Goal: Obtain resource: Obtain resource

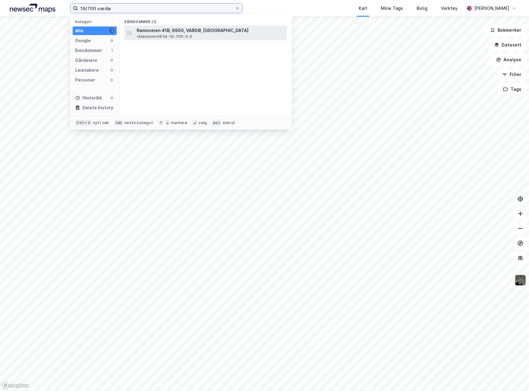
type input "19/700 vardø"
click at [188, 29] on span "Rømoveien 41B, 9950, VARDØ, [GEOGRAPHIC_DATA]" at bounding box center [193, 30] width 112 height 7
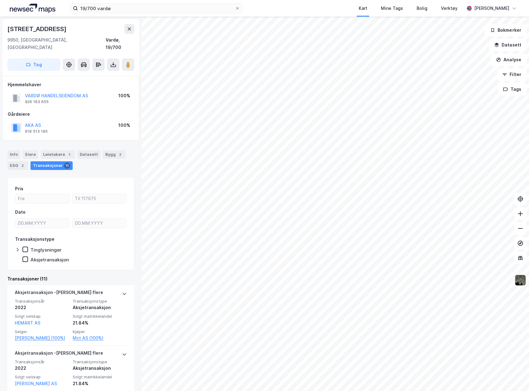
click at [519, 280] on img at bounding box center [520, 280] width 12 height 12
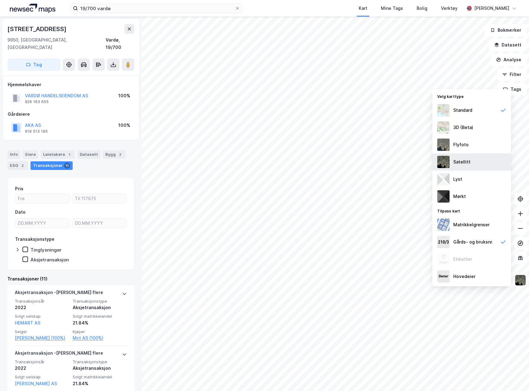
click at [473, 160] on div "Satellitt" at bounding box center [471, 161] width 79 height 17
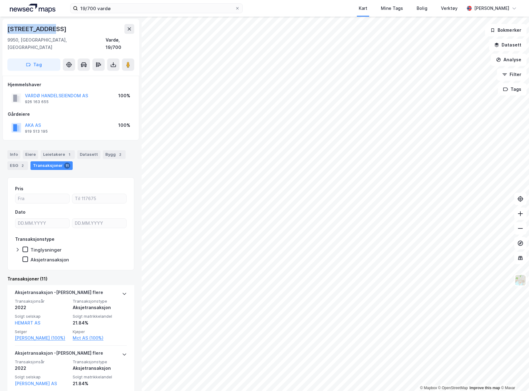
drag, startPoint x: 61, startPoint y: 29, endPoint x: 2, endPoint y: 31, distance: 58.8
click at [2, 31] on div "Rømoveien 41b 9950, Vardø, Finnmark Vardø, 19/700 Tag Hjemmelshaver VARDØ HANDE…" at bounding box center [71, 204] width 142 height 374
copy div "Rømoveien 41b"
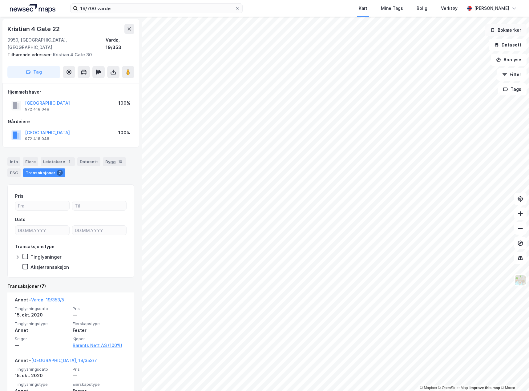
click at [510, 31] on button "Bokmerker" at bounding box center [506, 30] width 42 height 12
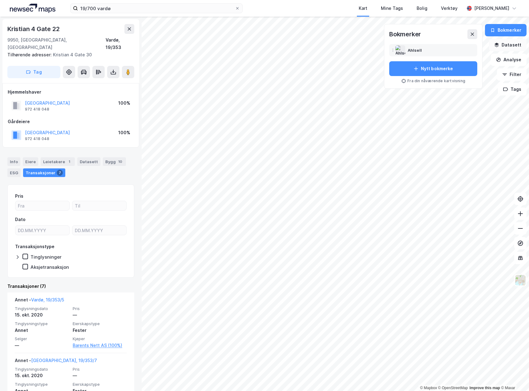
click at [513, 43] on button "Datasett" at bounding box center [508, 45] width 38 height 12
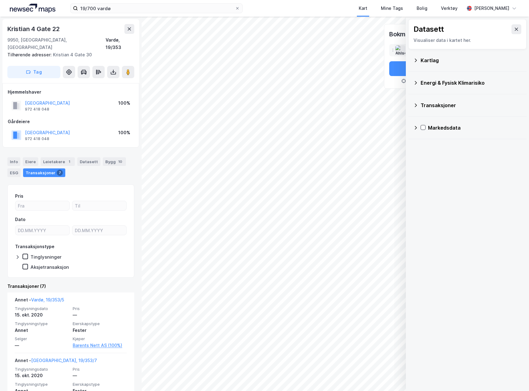
click at [415, 62] on icon at bounding box center [416, 59] width 2 height 3
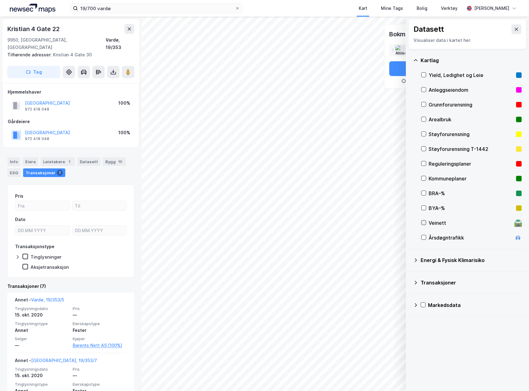
click at [425, 223] on icon at bounding box center [423, 222] width 4 height 4
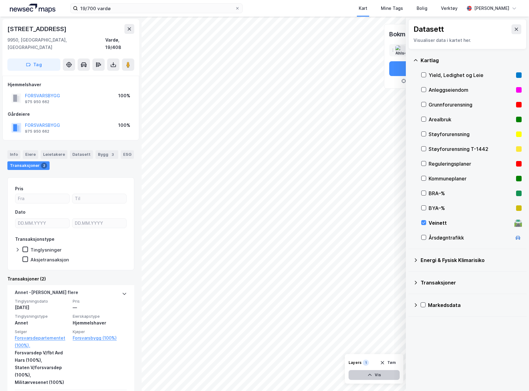
click at [376, 376] on button "Vis" at bounding box center [373, 375] width 51 height 10
click at [397, 362] on button at bounding box center [393, 361] width 10 height 10
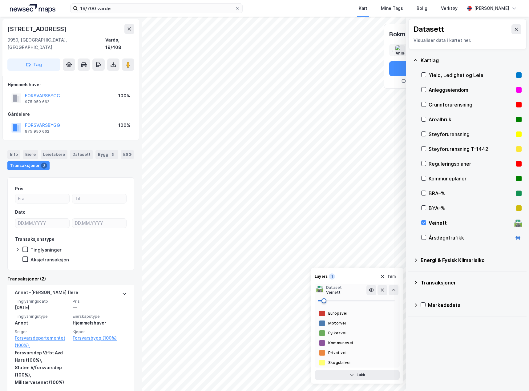
drag, startPoint x: 393, startPoint y: 301, endPoint x: 314, endPoint y: 304, distance: 79.5
click at [314, 304] on div "Layers 1 Tøm 🛣️ Dataset Veinett Europavei Motorvei Fylkesvei Kommunevei Privat …" at bounding box center [357, 326] width 92 height 116
drag, startPoint x: 316, startPoint y: 300, endPoint x: 390, endPoint y: 296, distance: 74.3
click at [390, 298] on span at bounding box center [390, 300] width 5 height 5
type input "100"
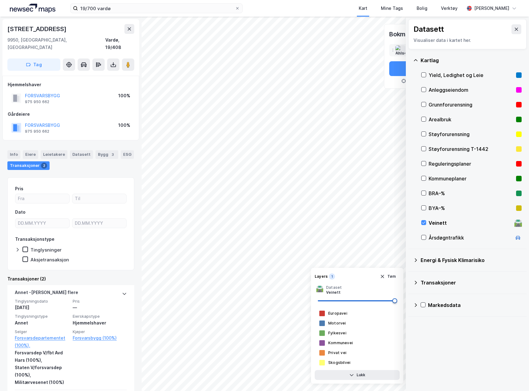
click at [404, 300] on div "© Mapbox © OpenStreetMap Improve this map © Maxar Datasett Visualiser data i ka…" at bounding box center [264, 204] width 529 height 374
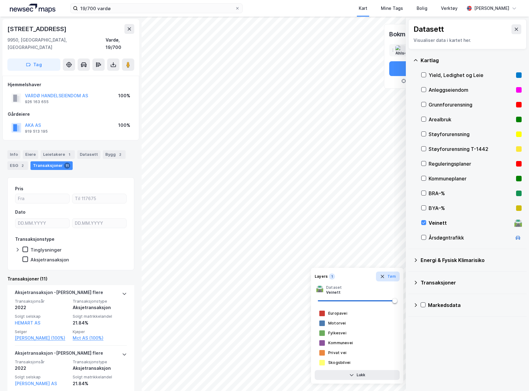
click at [394, 276] on button "Tøm" at bounding box center [388, 277] width 24 height 10
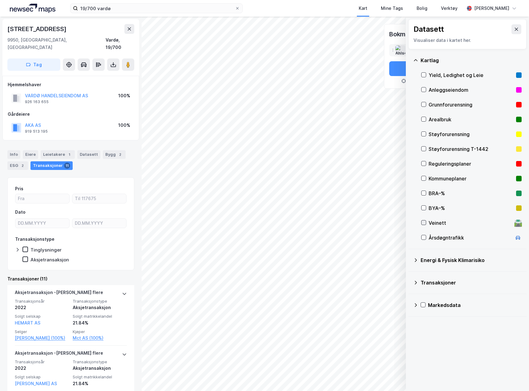
click at [422, 222] on icon at bounding box center [423, 222] width 4 height 4
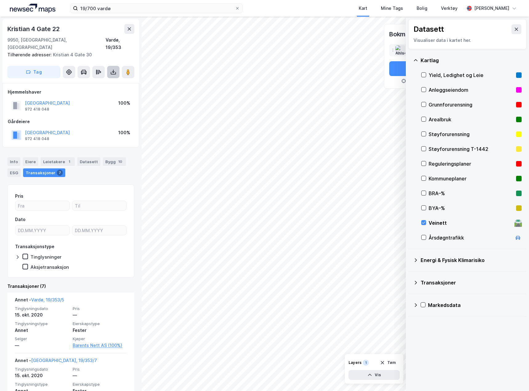
click at [116, 72] on icon at bounding box center [113, 73] width 5 height 2
click at [109, 79] on div "Last ned grunnbok" at bounding box center [87, 84] width 66 height 10
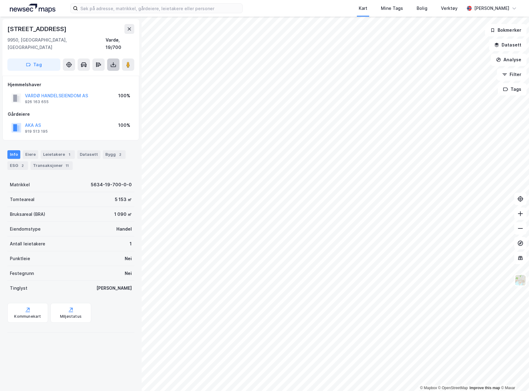
click at [114, 62] on icon at bounding box center [113, 65] width 6 height 6
click at [91, 74] on div "Last ned grunnbok" at bounding box center [83, 76] width 36 height 5
click at [504, 44] on button "Datasett" at bounding box center [508, 45] width 38 height 12
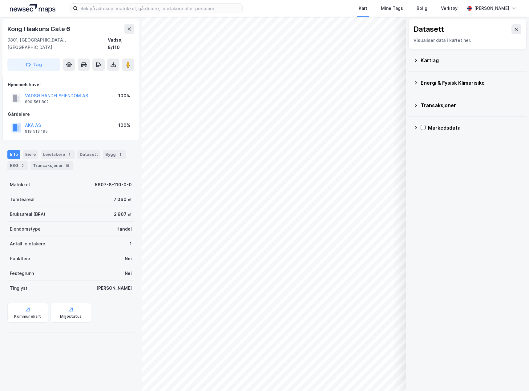
click at [417, 60] on icon at bounding box center [415, 60] width 5 height 5
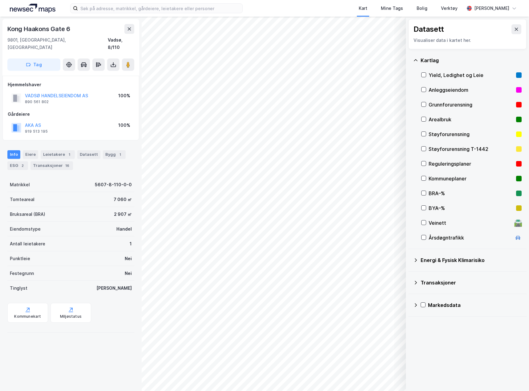
click at [433, 222] on div "Veinett" at bounding box center [470, 222] width 83 height 7
click at [377, 375] on button "Vis" at bounding box center [373, 375] width 51 height 10
click at [394, 361] on icon at bounding box center [393, 361] width 5 height 5
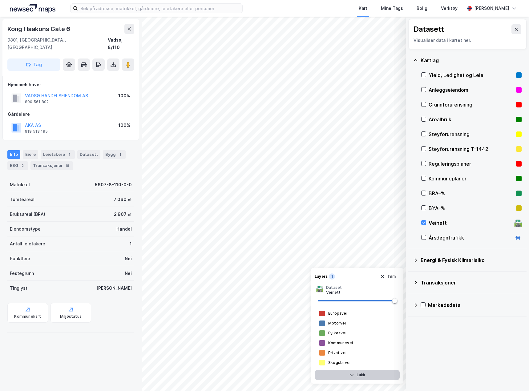
click at [385, 373] on button "Lukk" at bounding box center [357, 375] width 85 height 10
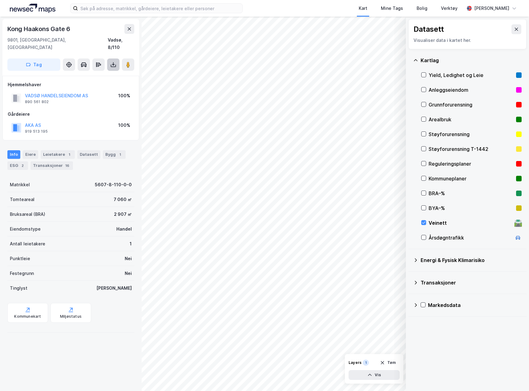
click at [113, 60] on button at bounding box center [113, 64] width 12 height 12
click at [97, 74] on div "Last ned grunnbok" at bounding box center [83, 76] width 36 height 5
